Goal: Task Accomplishment & Management: Use online tool/utility

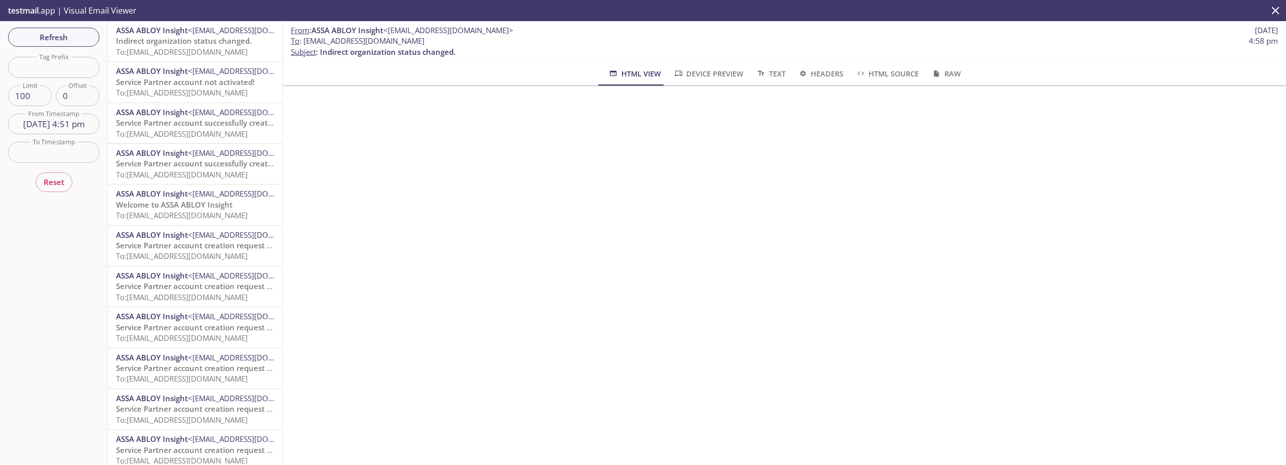
click at [74, 34] on span "Refresh" at bounding box center [53, 37] width 75 height 13
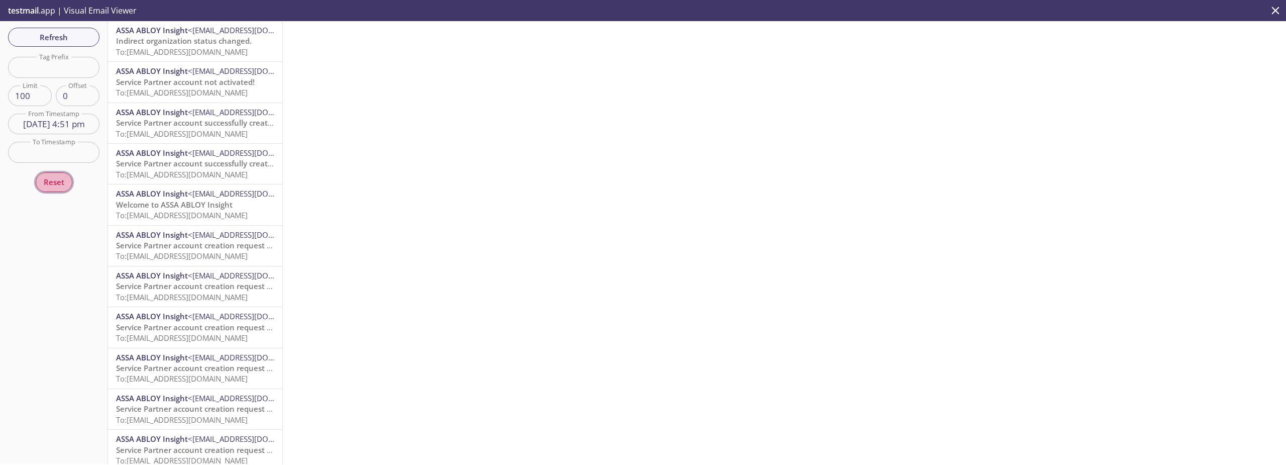
click at [52, 174] on button "Reset" at bounding box center [54, 181] width 37 height 19
click at [71, 122] on input "text" at bounding box center [53, 124] width 91 height 21
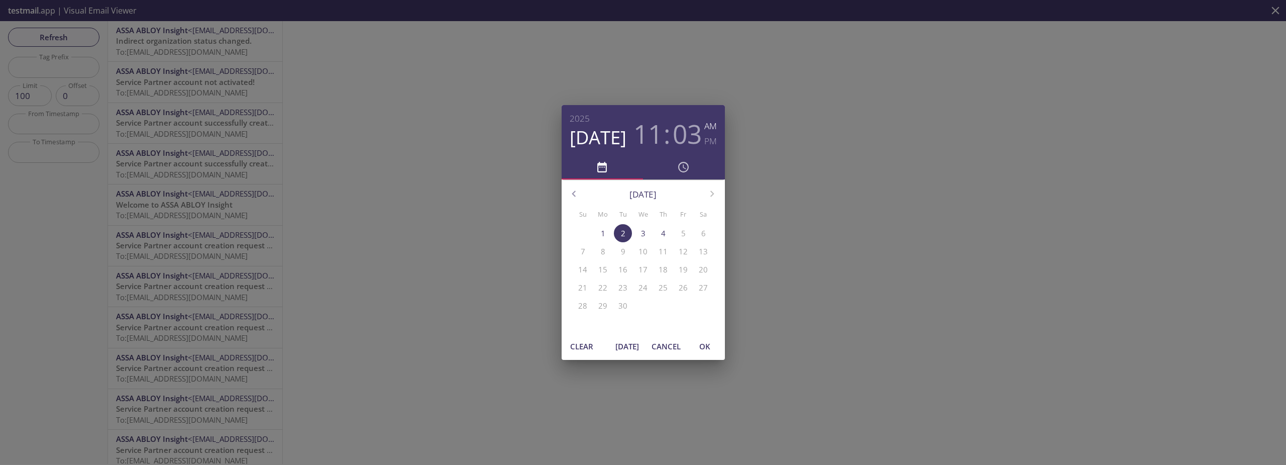
click at [624, 341] on span "[DATE]" at bounding box center [628, 346] width 24 height 13
click at [826, 303] on div "[DATE] 06 : 02 AM PM [DATE] Su Mo Tu We Th Fr Sa 31 1 2 3 4 5 6 7 8 9 10 11 12 …" at bounding box center [643, 232] width 1286 height 465
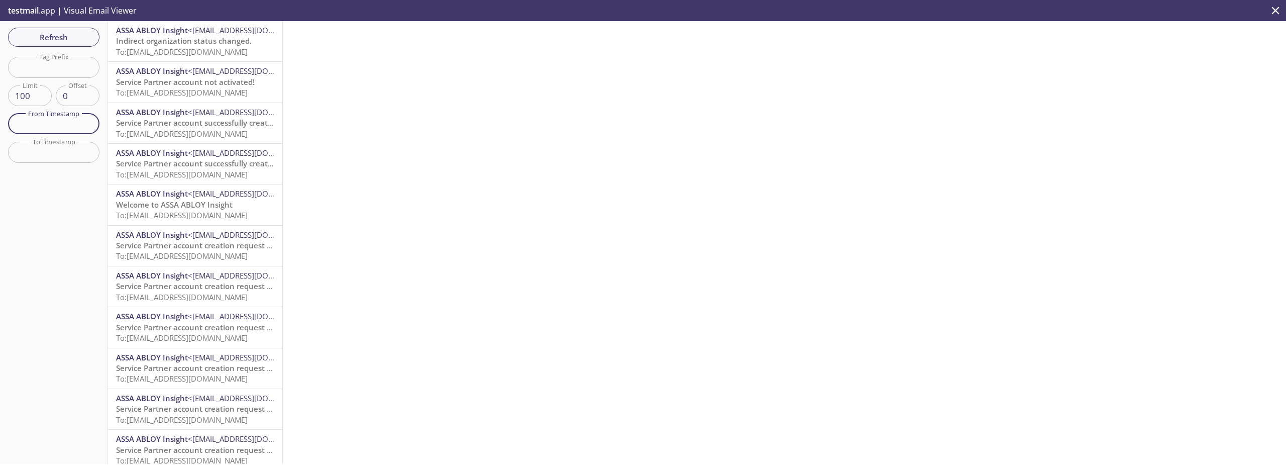
click at [54, 123] on input "text" at bounding box center [53, 124] width 91 height 21
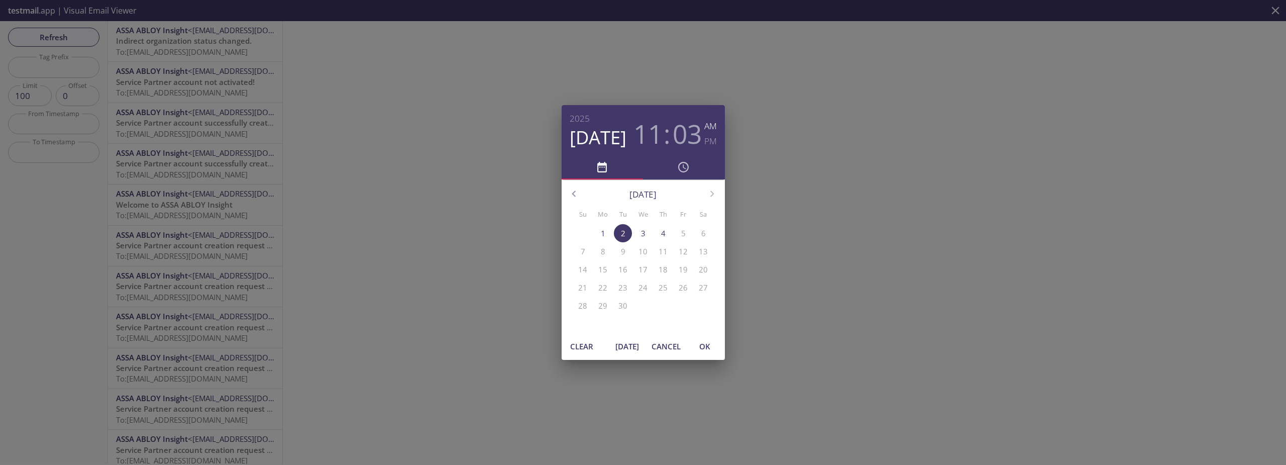
click at [619, 341] on span "[DATE]" at bounding box center [628, 346] width 24 height 13
click at [709, 347] on span "OK" at bounding box center [705, 346] width 24 height 13
type input "[DATE] 6:02 pm"
